Goal: Task Accomplishment & Management: Use online tool/utility

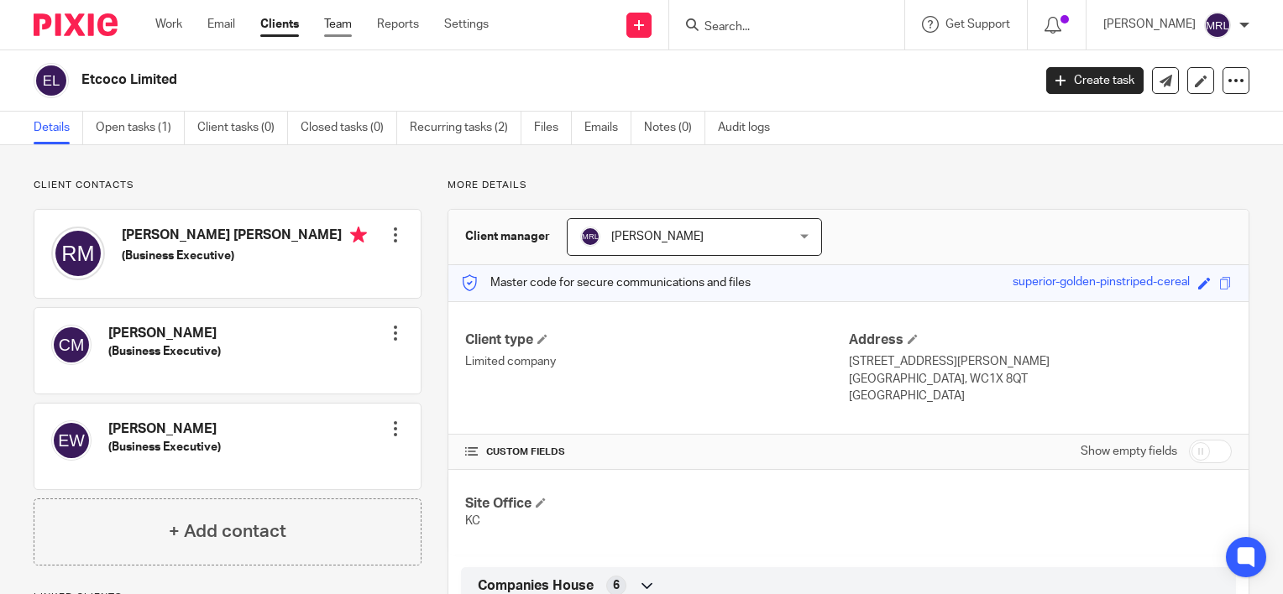
click at [348, 24] on link "Team" at bounding box center [338, 24] width 28 height 17
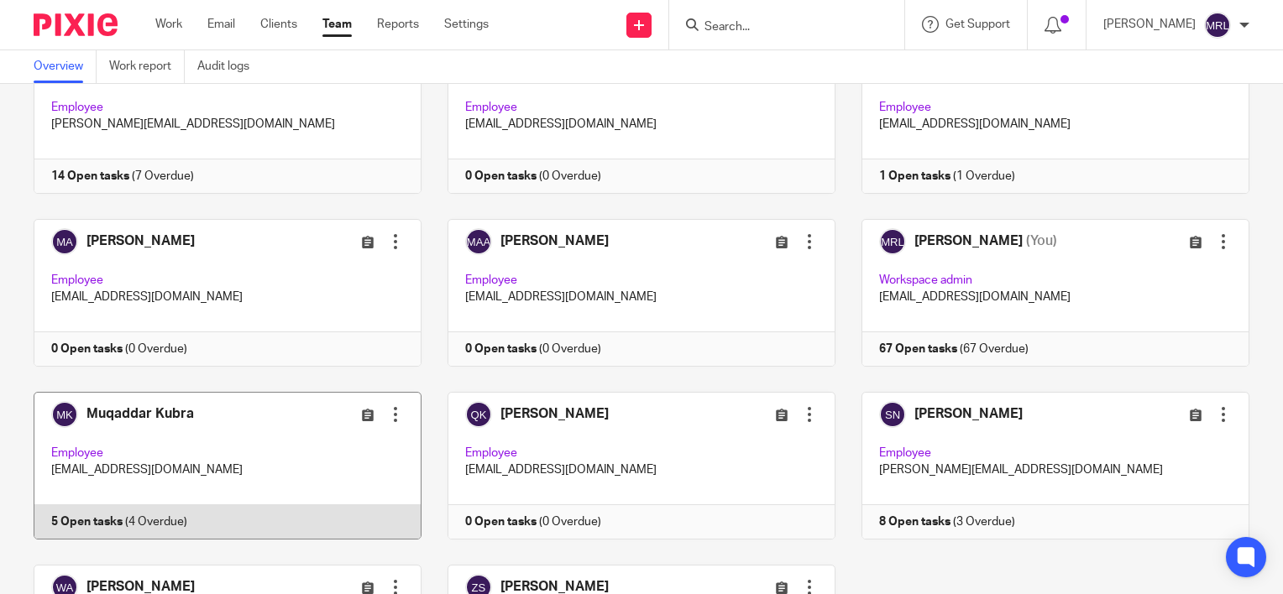
scroll to position [482, 0]
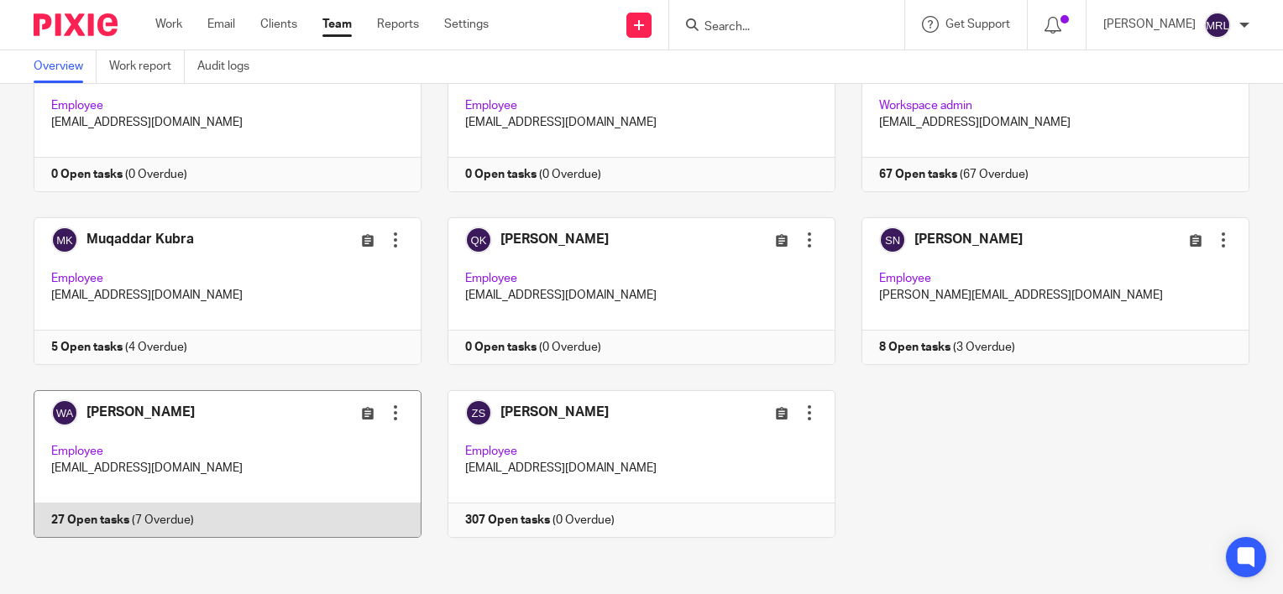
click at [262, 429] on link at bounding box center [215, 464] width 414 height 148
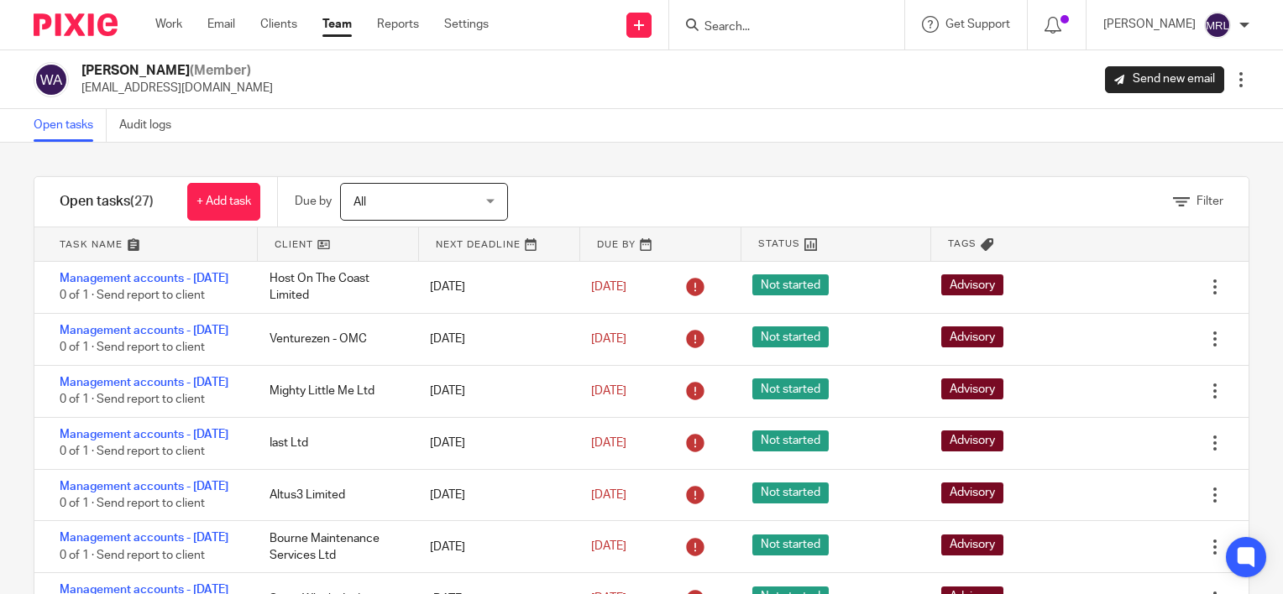
click at [401, 193] on span "All" at bounding box center [414, 201] width 123 height 35
click at [581, 145] on div "Filter tasks Only show tasks matching all of these conditions 1 Client name Is …" at bounding box center [641, 369] width 1283 height 452
click at [1196, 202] on span "Filter" at bounding box center [1209, 202] width 27 height 12
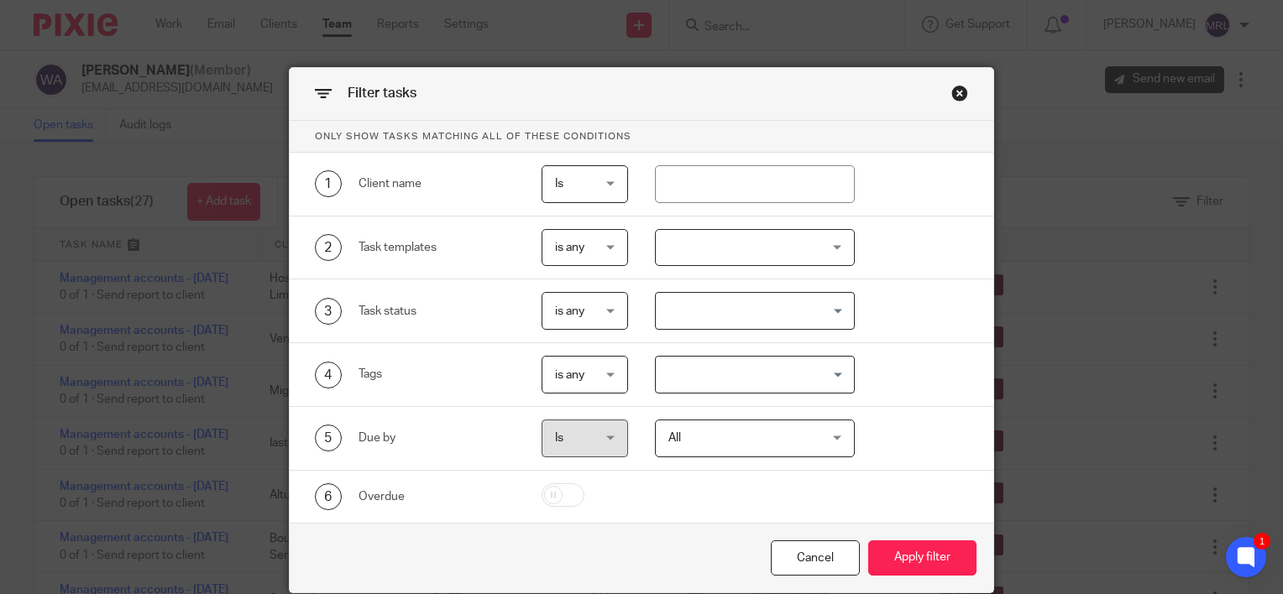
click at [594, 302] on span "is any" at bounding box center [584, 310] width 58 height 35
click at [585, 255] on span "is any" at bounding box center [584, 247] width 58 height 35
click at [861, 122] on p "Only show tasks matching all of these conditions" at bounding box center [642, 137] width 704 height 32
click at [954, 97] on div "Close this dialog window" at bounding box center [959, 93] width 17 height 17
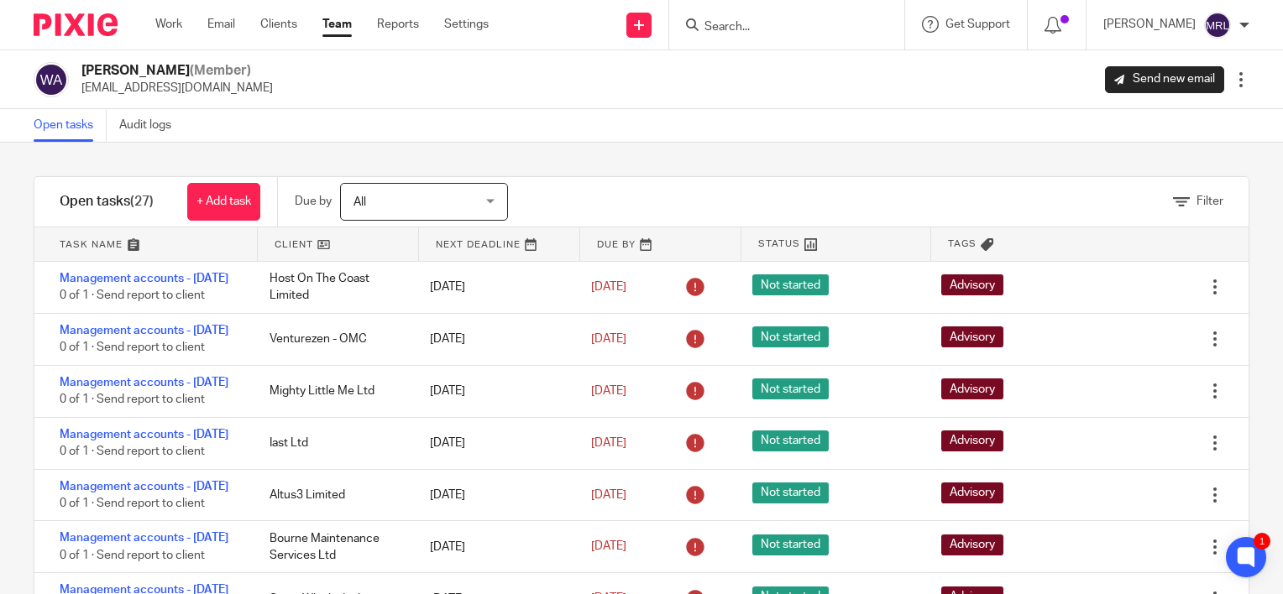
click at [1202, 212] on div "Filter" at bounding box center [899, 202] width 699 height 50
click at [1196, 202] on span "Filter" at bounding box center [1209, 202] width 27 height 12
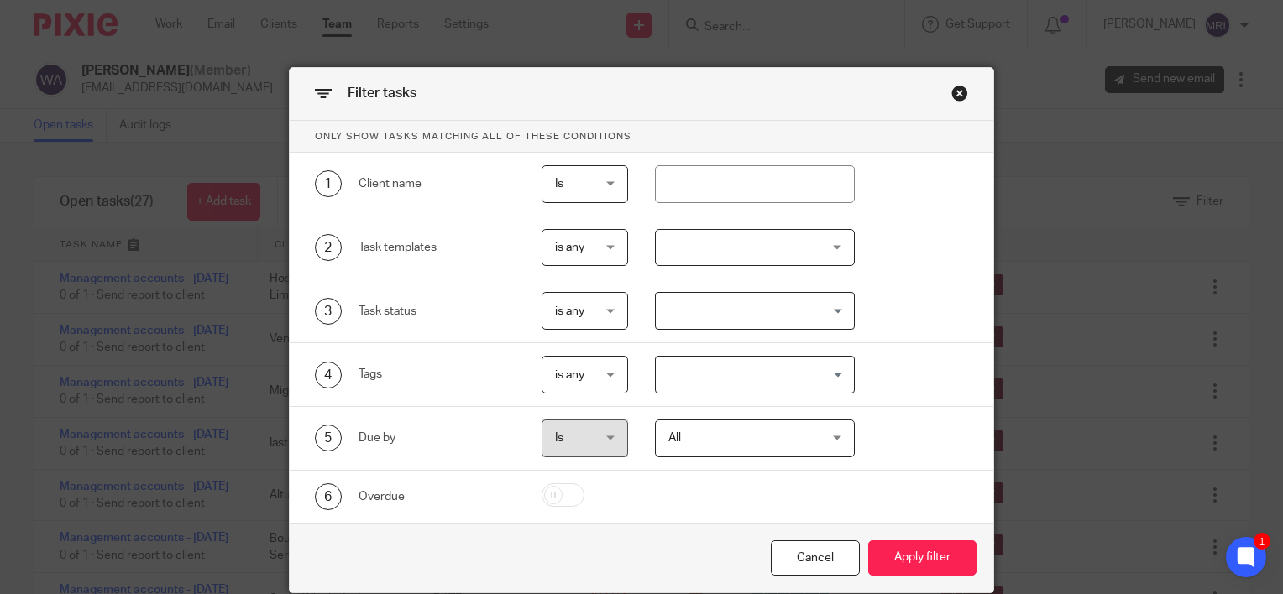
click at [582, 245] on span "is any" at bounding box center [584, 247] width 58 height 35
click at [582, 245] on div "is any is any" at bounding box center [585, 248] width 87 height 38
click at [567, 316] on span "is any" at bounding box center [584, 310] width 58 height 35
click at [727, 285] on div "3 Task status is any is any is any is none is_any Loading..." at bounding box center [642, 312] width 704 height 64
click at [732, 310] on input "Search for option" at bounding box center [751, 310] width 188 height 29
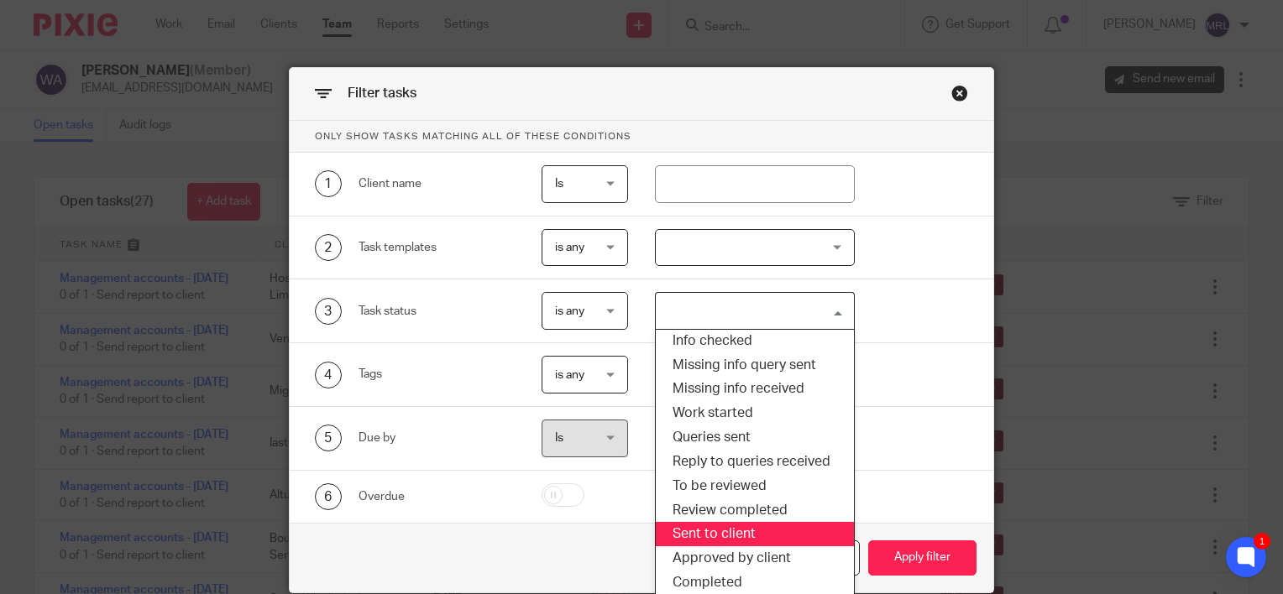
scroll to position [65, 0]
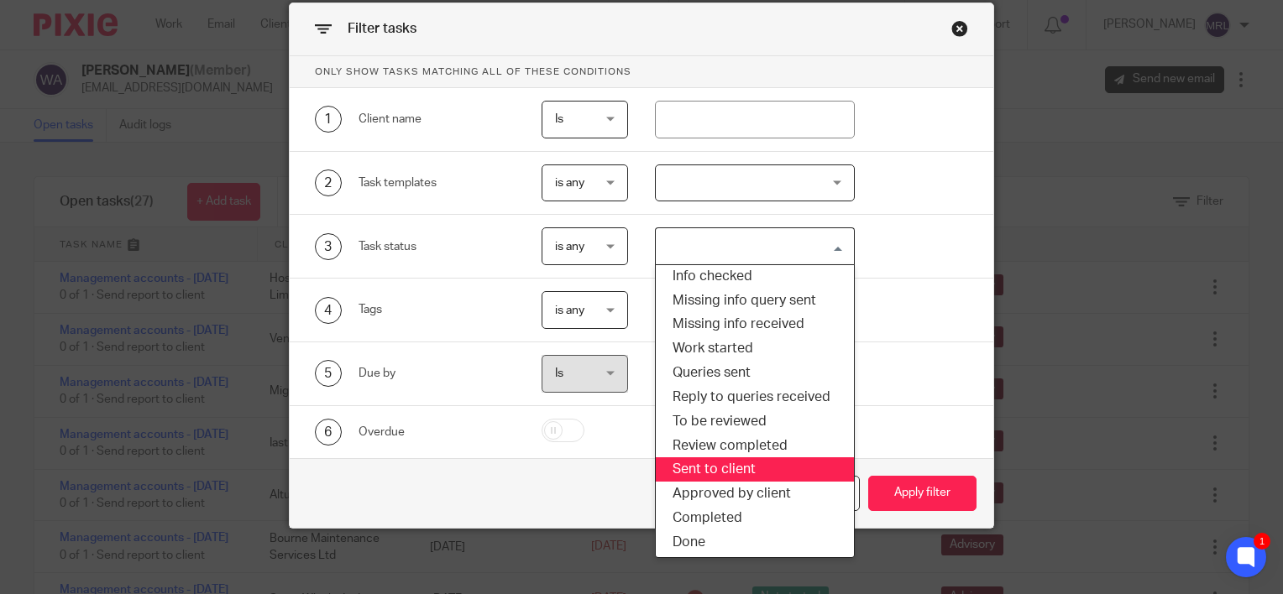
click at [737, 467] on li "Sent to client" at bounding box center [755, 470] width 199 height 24
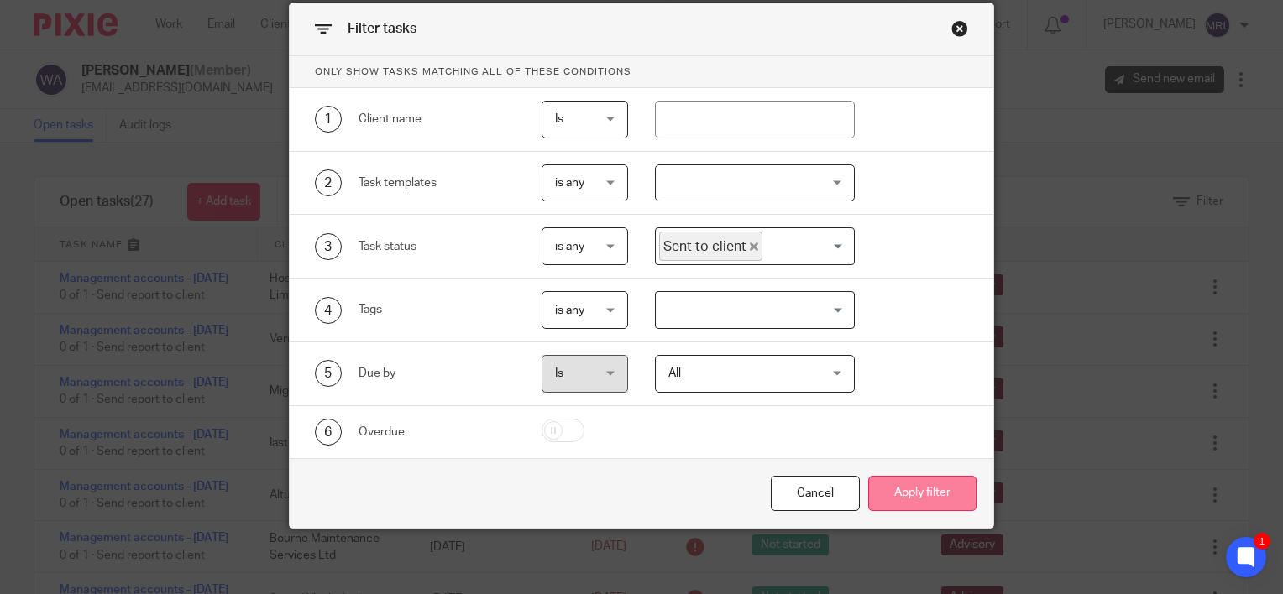
click at [909, 491] on button "Apply filter" at bounding box center [922, 494] width 108 height 36
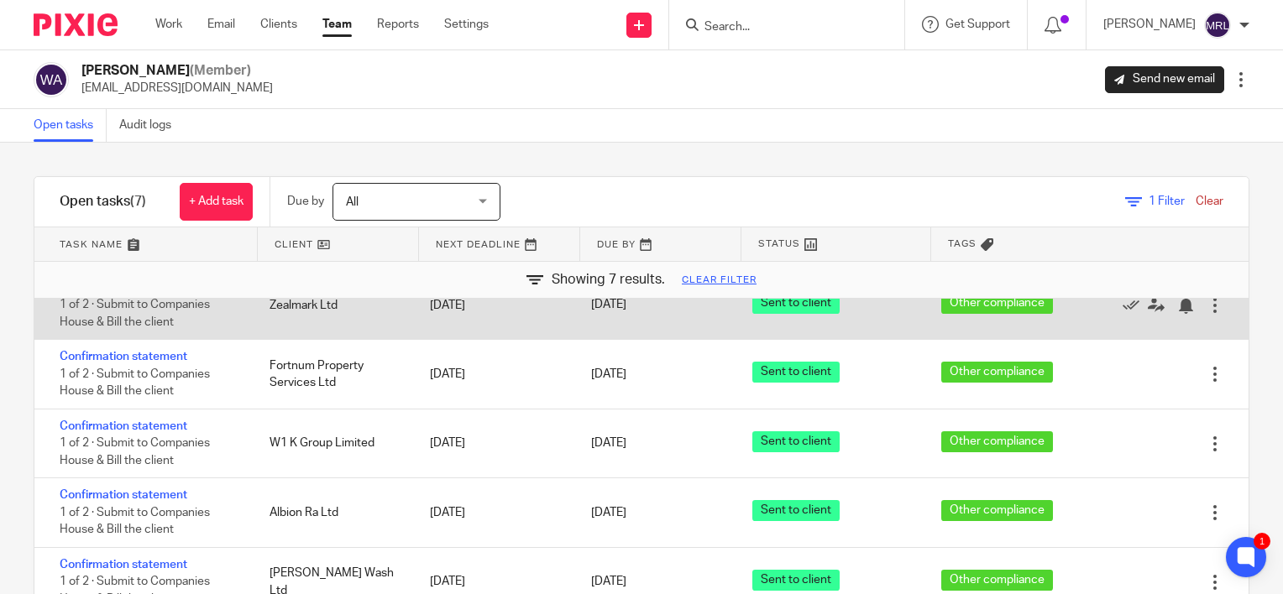
scroll to position [101, 0]
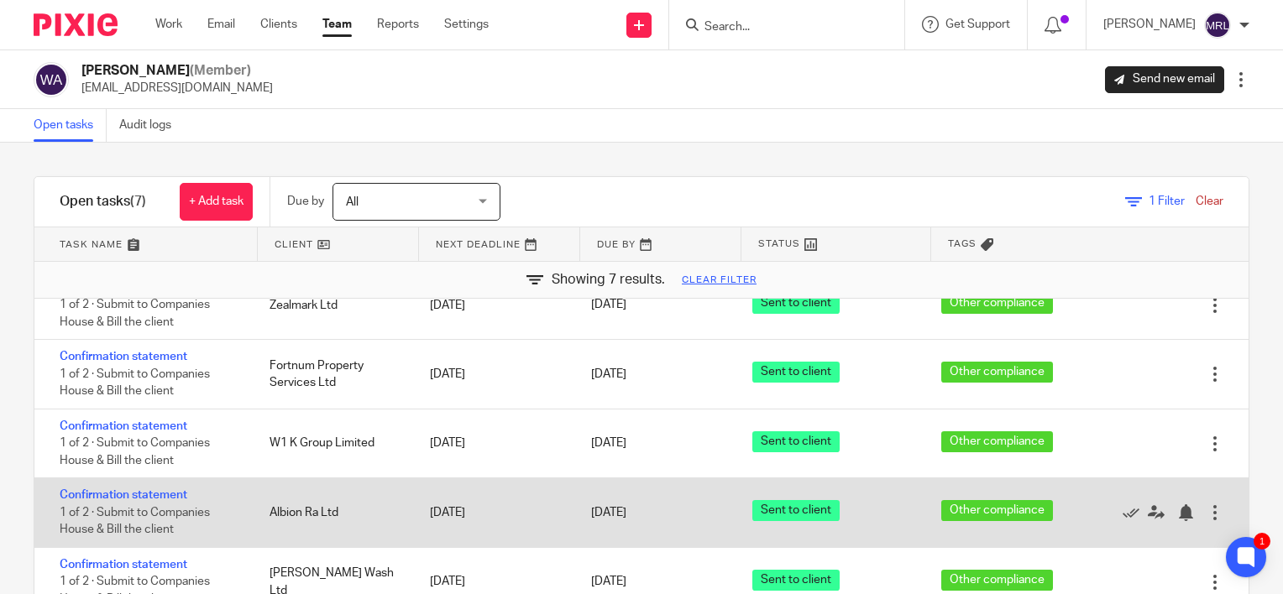
click at [265, 514] on div "Albion Ra Ltd" at bounding box center [333, 513] width 161 height 34
click at [107, 490] on link "Confirmation statement" at bounding box center [124, 496] width 128 height 12
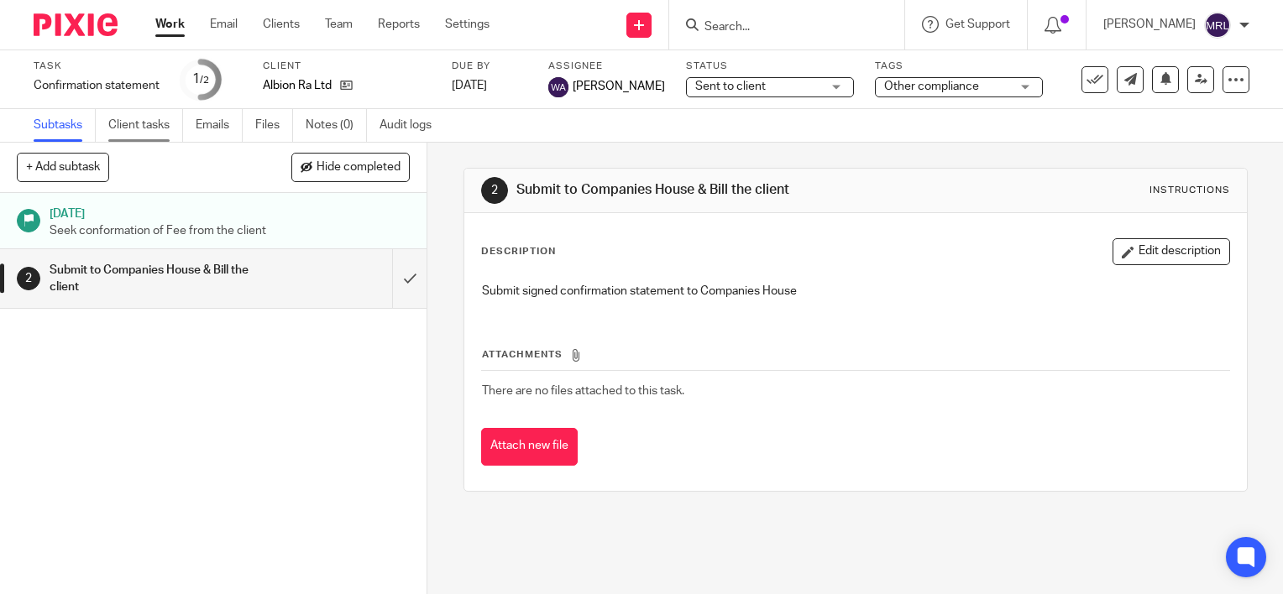
click at [151, 137] on link "Client tasks" at bounding box center [145, 125] width 75 height 33
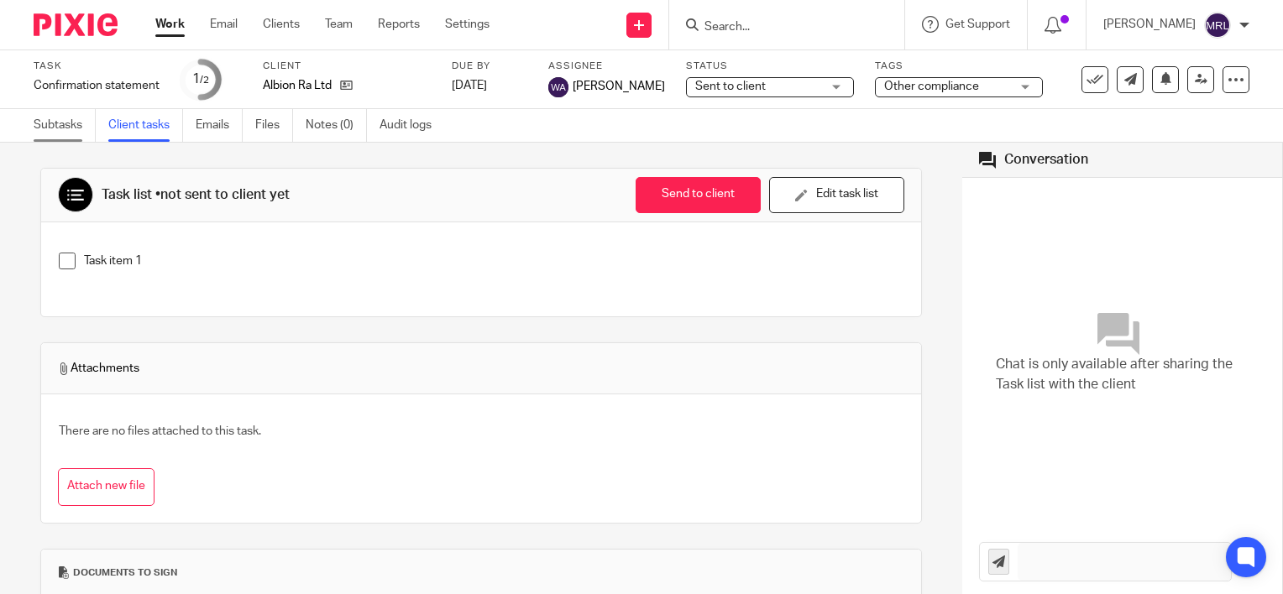
click at [58, 124] on link "Subtasks" at bounding box center [65, 125] width 62 height 33
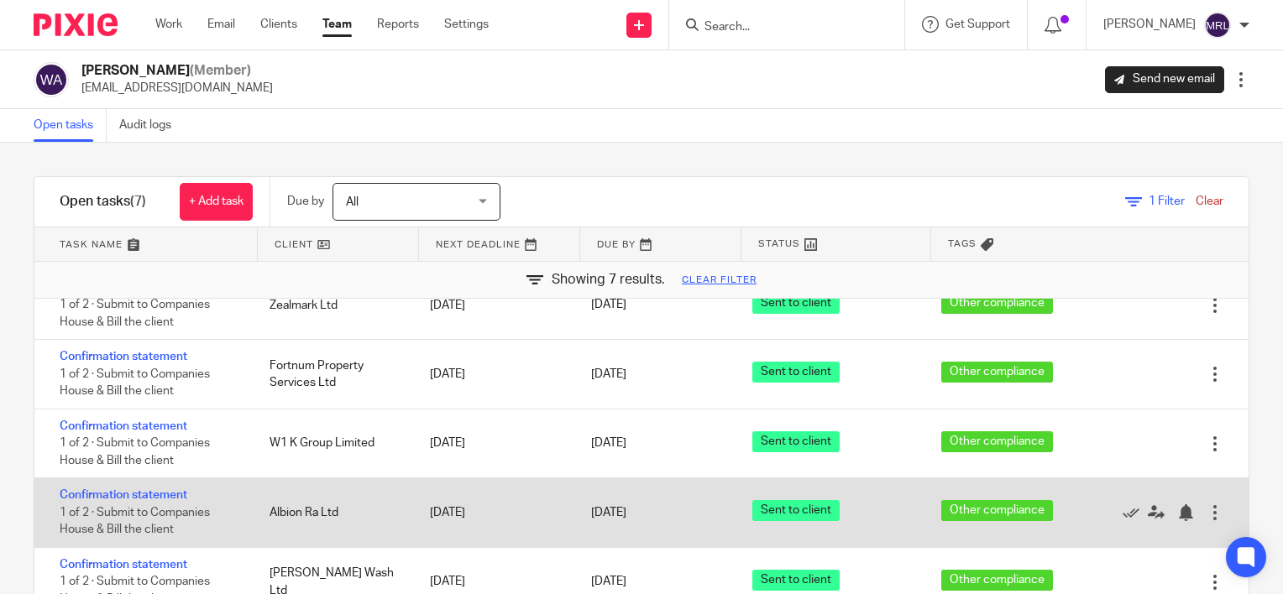
scroll to position [84, 0]
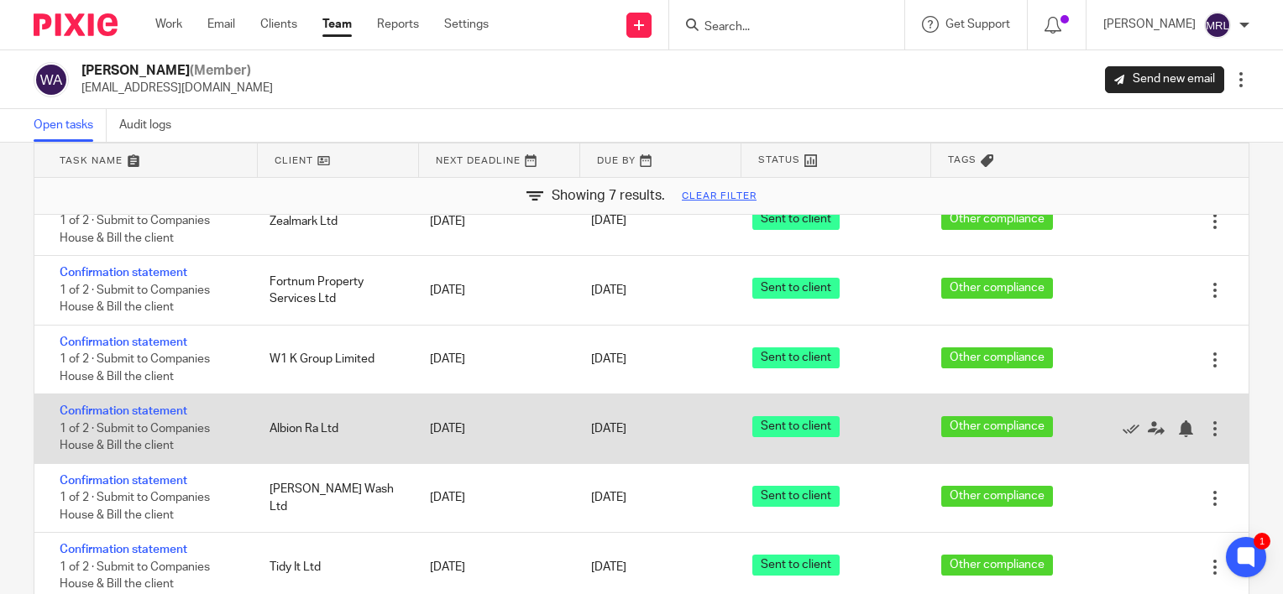
click at [1207, 424] on div at bounding box center [1215, 429] width 17 height 17
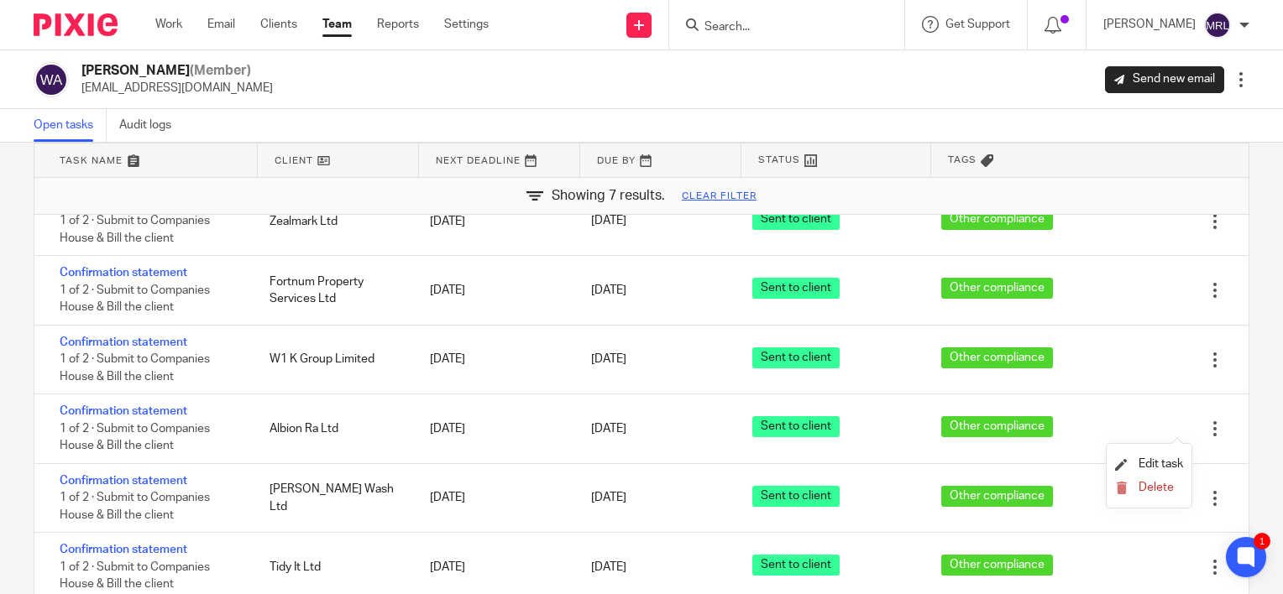
click at [703, 27] on input "Search" at bounding box center [778, 27] width 151 height 15
click at [282, 24] on link "Clients" at bounding box center [278, 24] width 37 height 17
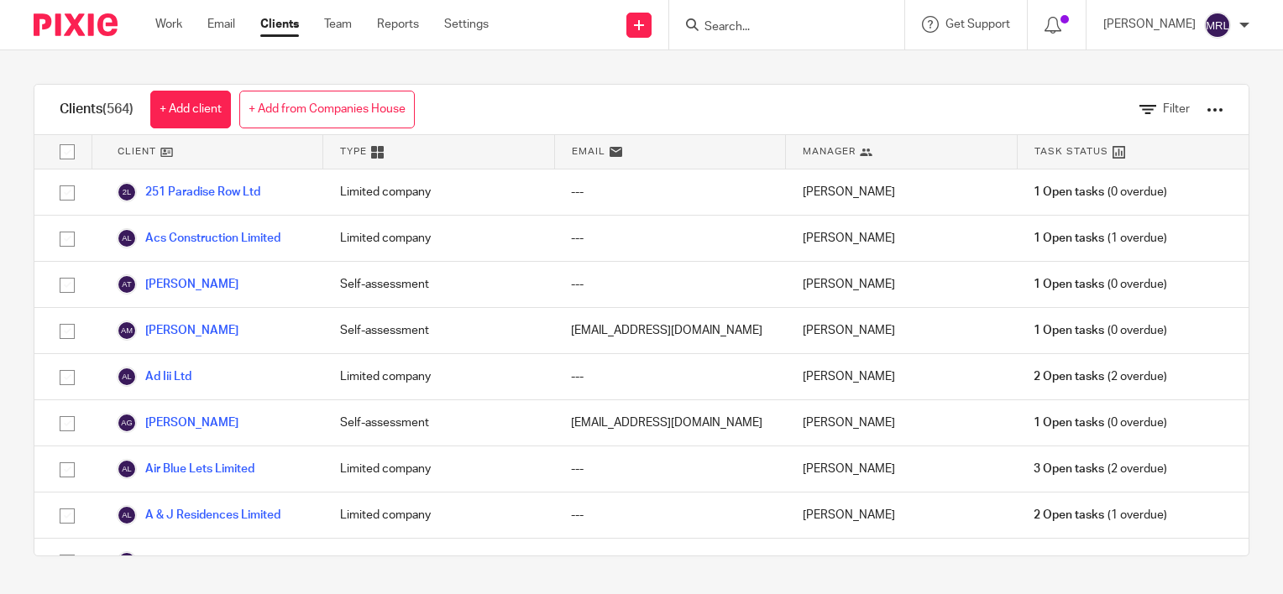
click at [703, 24] on input "Search" at bounding box center [778, 27] width 151 height 15
type input "albion"
click button "submit" at bounding box center [0, 0] width 0 height 0
click at [789, 56] on link at bounding box center [803, 65] width 208 height 25
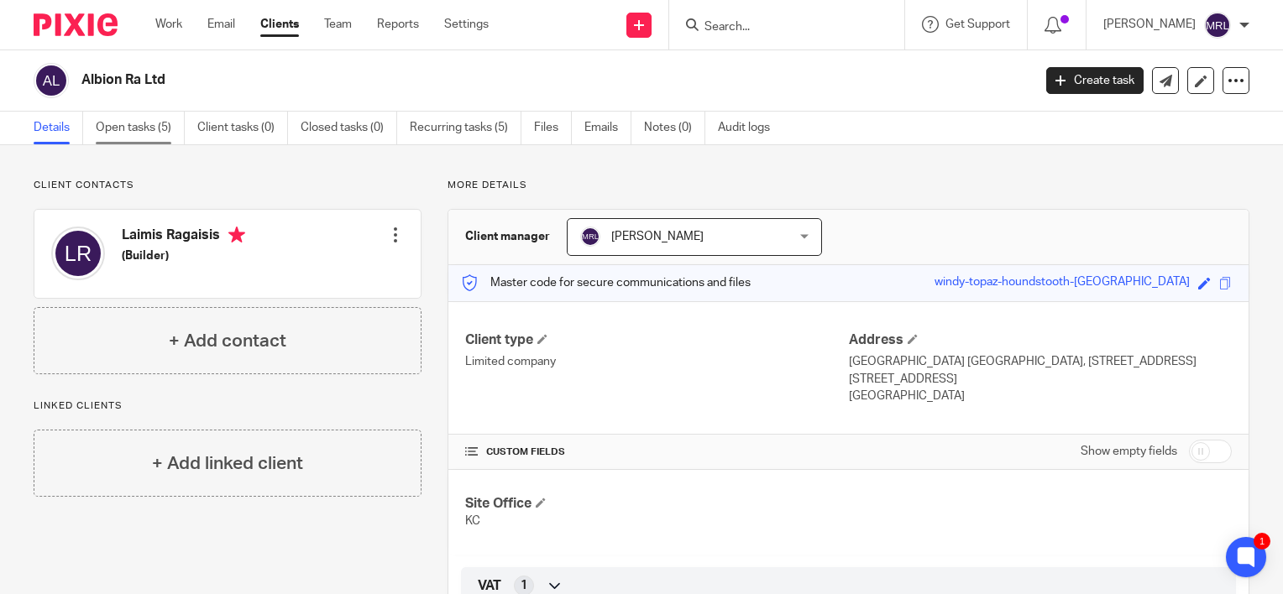
click at [162, 128] on link "Open tasks (5)" at bounding box center [140, 128] width 89 height 33
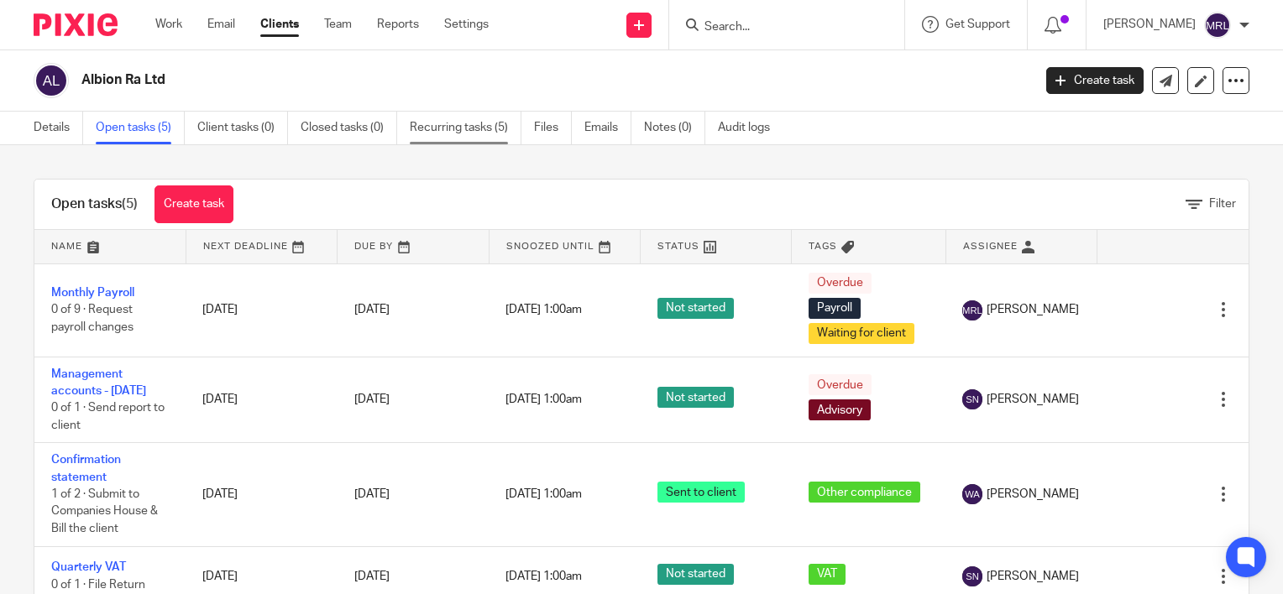
click at [467, 130] on link "Recurring tasks (5)" at bounding box center [466, 128] width 112 height 33
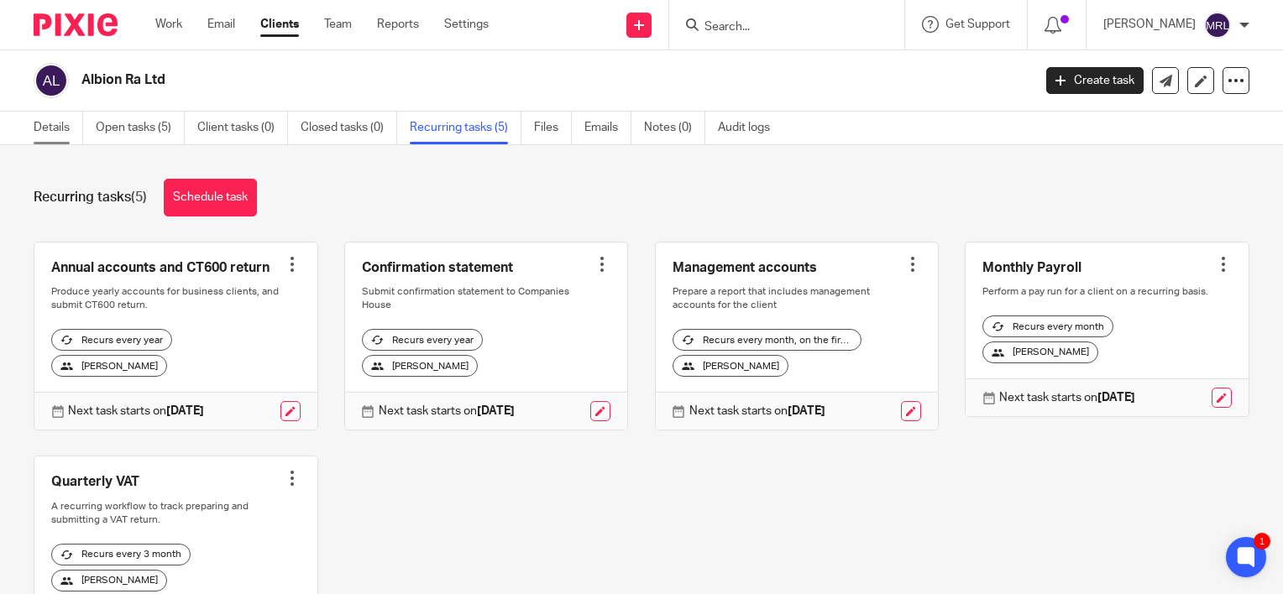
click at [41, 118] on link "Details" at bounding box center [59, 128] width 50 height 33
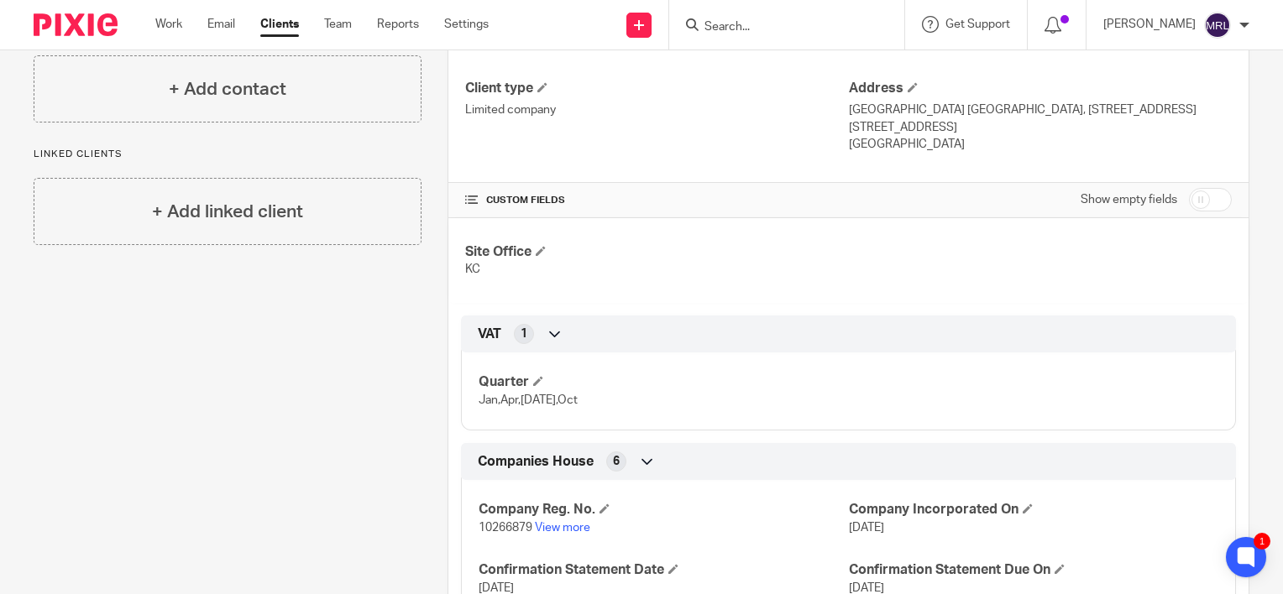
scroll to position [420, 0]
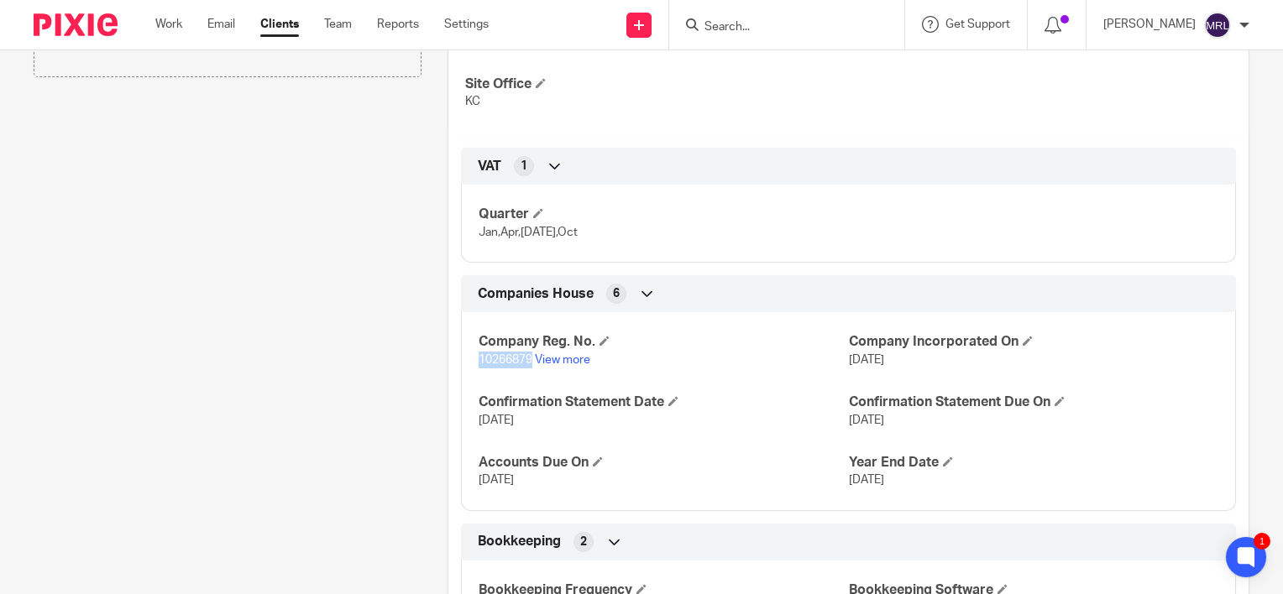
drag, startPoint x: 474, startPoint y: 359, endPoint x: 527, endPoint y: 364, distance: 53.1
click at [527, 364] on span "10266879" at bounding box center [506, 360] width 54 height 12
drag, startPoint x: 527, startPoint y: 364, endPoint x: 518, endPoint y: 356, distance: 11.9
copy span "10266879"
